Goal: Find specific page/section: Find specific page/section

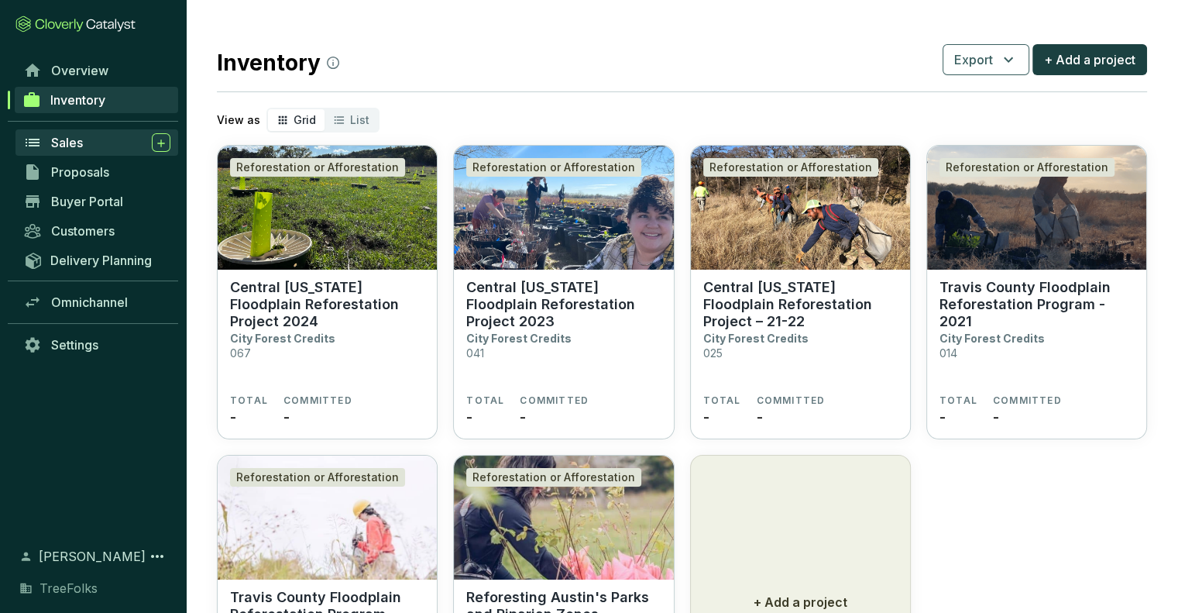
click at [74, 131] on link "Sales" at bounding box center [96, 142] width 163 height 26
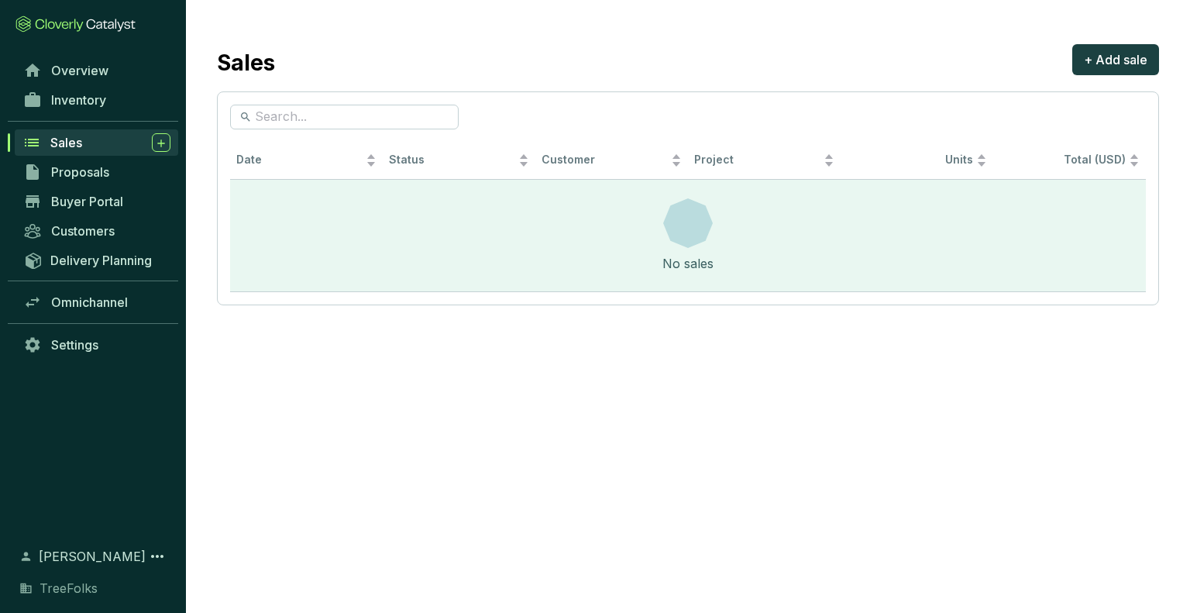
click at [71, 114] on div "Inventory" at bounding box center [93, 99] width 186 height 29
click at [68, 95] on span "Inventory" at bounding box center [78, 99] width 55 height 15
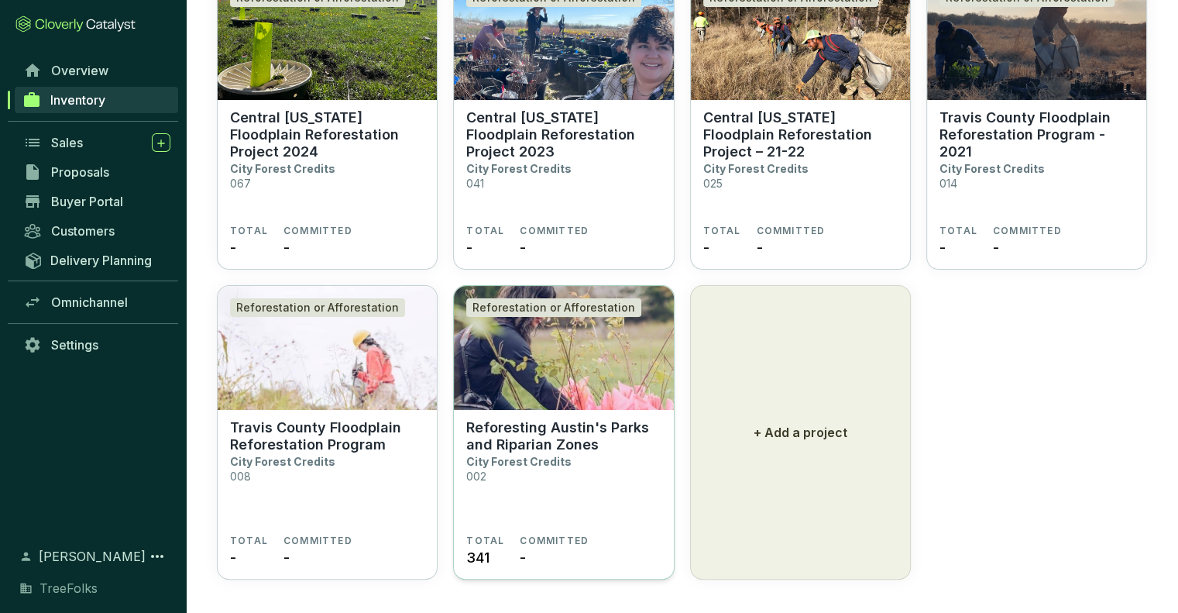
scroll to position [177, 0]
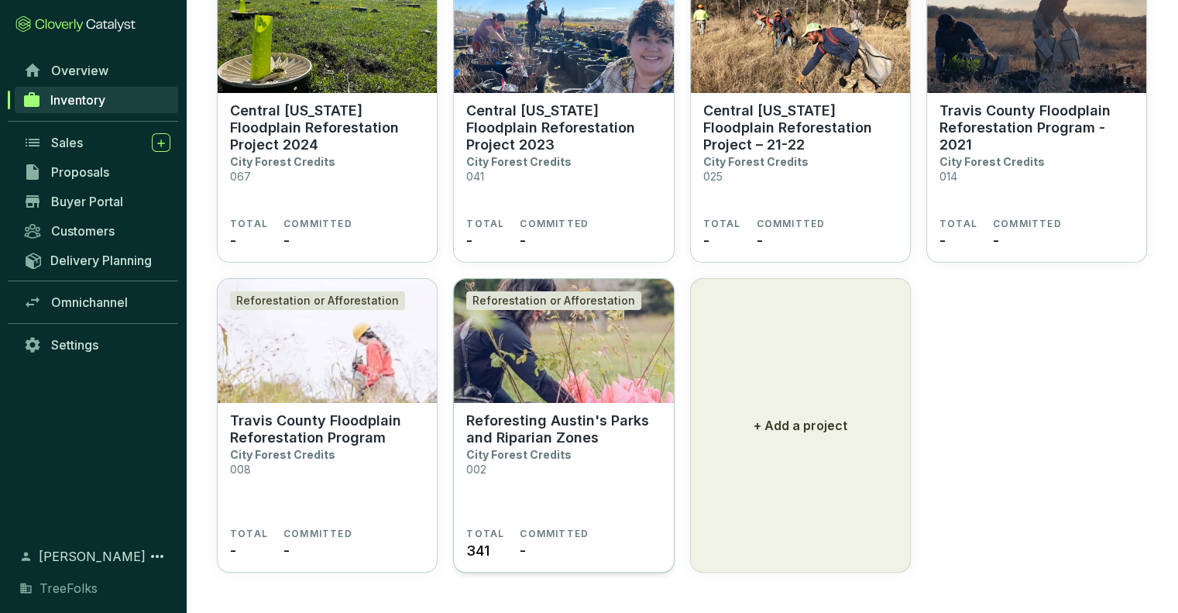
click at [525, 452] on p "City Forest Credits" at bounding box center [518, 454] width 105 height 13
